Goal: Find specific page/section: Find specific page/section

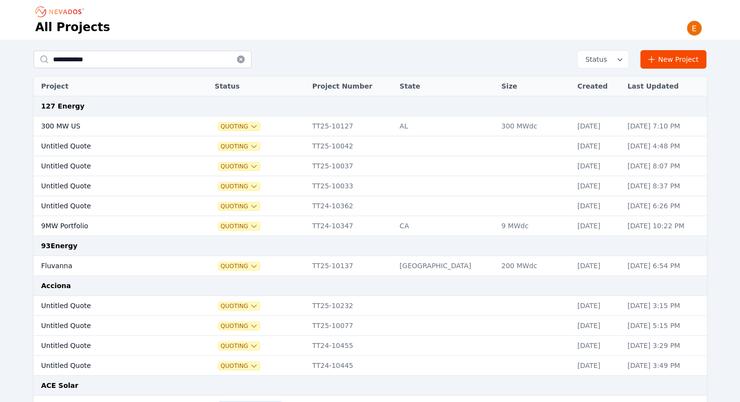
type input "**********"
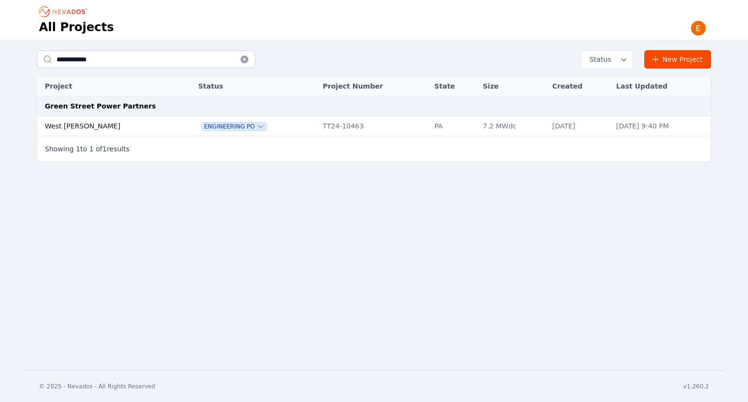
click at [94, 123] on td "West [PERSON_NAME]" at bounding box center [107, 126] width 141 height 20
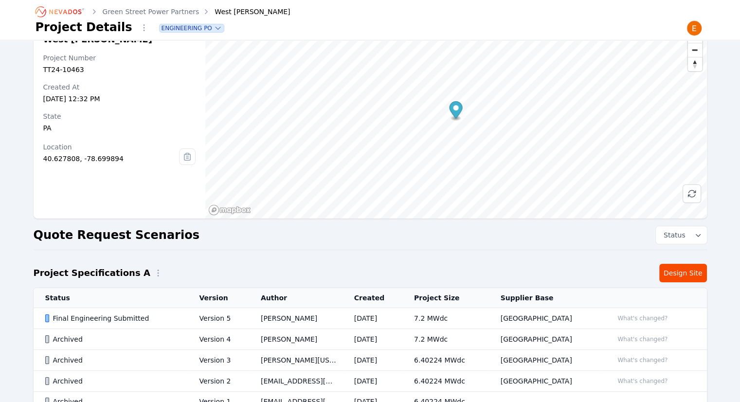
scroll to position [92, 0]
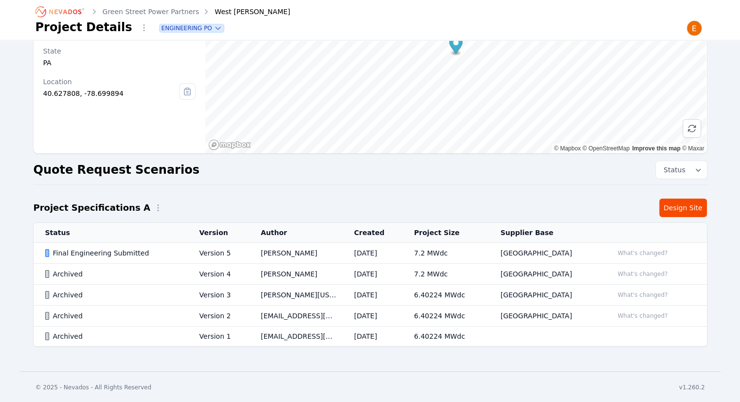
click at [376, 251] on td "[DATE]" at bounding box center [373, 253] width 60 height 21
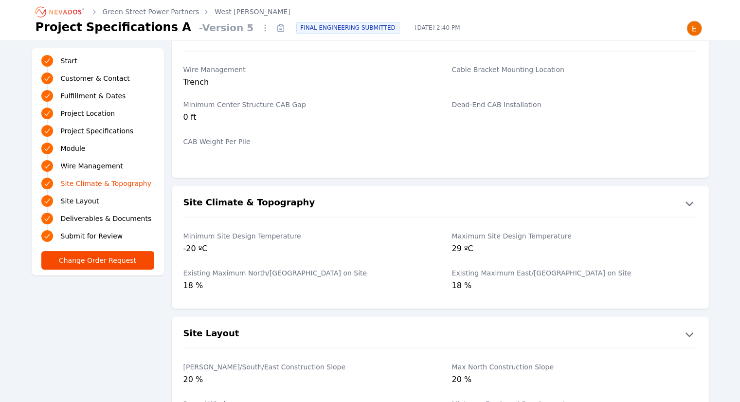
scroll to position [1558, 0]
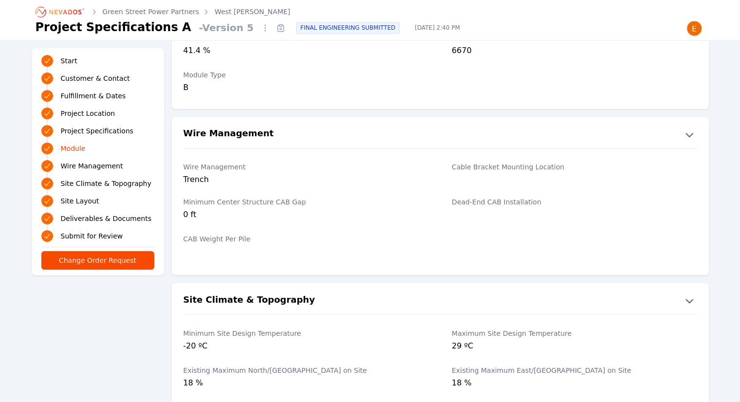
drag, startPoint x: 177, startPoint y: 126, endPoint x: 398, endPoint y: 214, distance: 238.1
click at [398, 214] on div "Wire Management Wire Management Trench Cable Bracket Mounting Location Minimum …" at bounding box center [440, 196] width 537 height 158
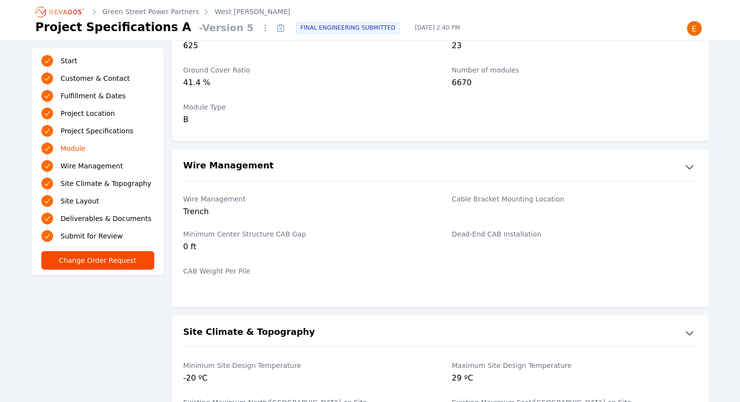
scroll to position [1509, 0]
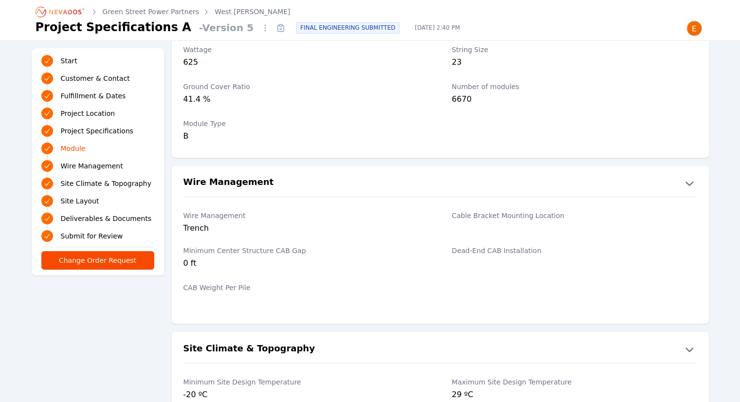
click at [247, 295] on div at bounding box center [306, 302] width 245 height 14
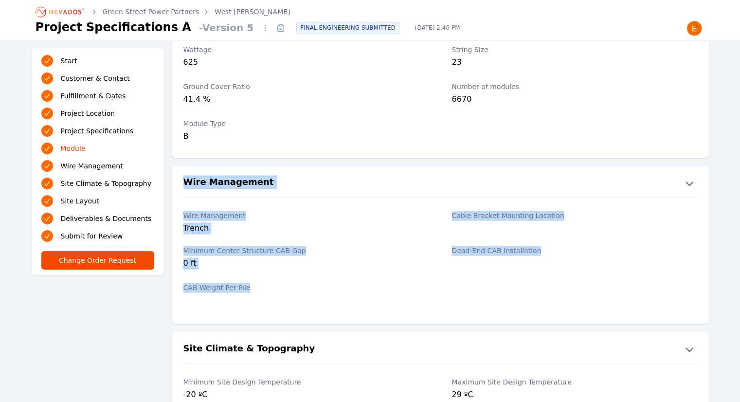
drag, startPoint x: 247, startPoint y: 291, endPoint x: 181, endPoint y: 187, distance: 122.6
click at [172, 184] on div "Wire Management Wire Management Trench Cable Bracket Mounting Location Minimum …" at bounding box center [440, 245] width 537 height 158
click at [203, 198] on div "Wire Management Trench Cable Bracket Mounting Location Minimum Center Structure…" at bounding box center [440, 255] width 537 height 117
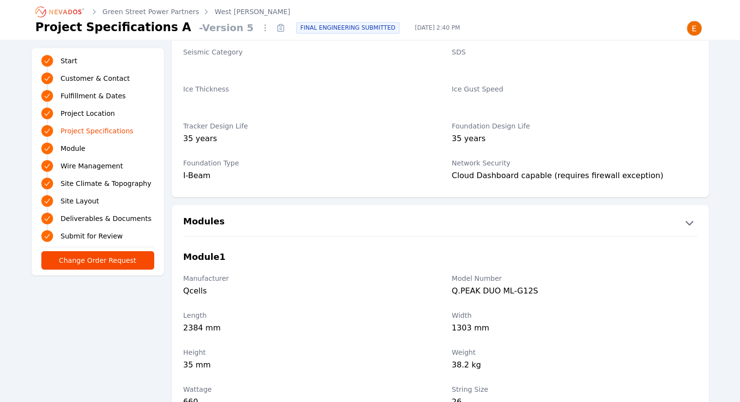
scroll to position [802, 0]
